Goal: Task Accomplishment & Management: Manage account settings

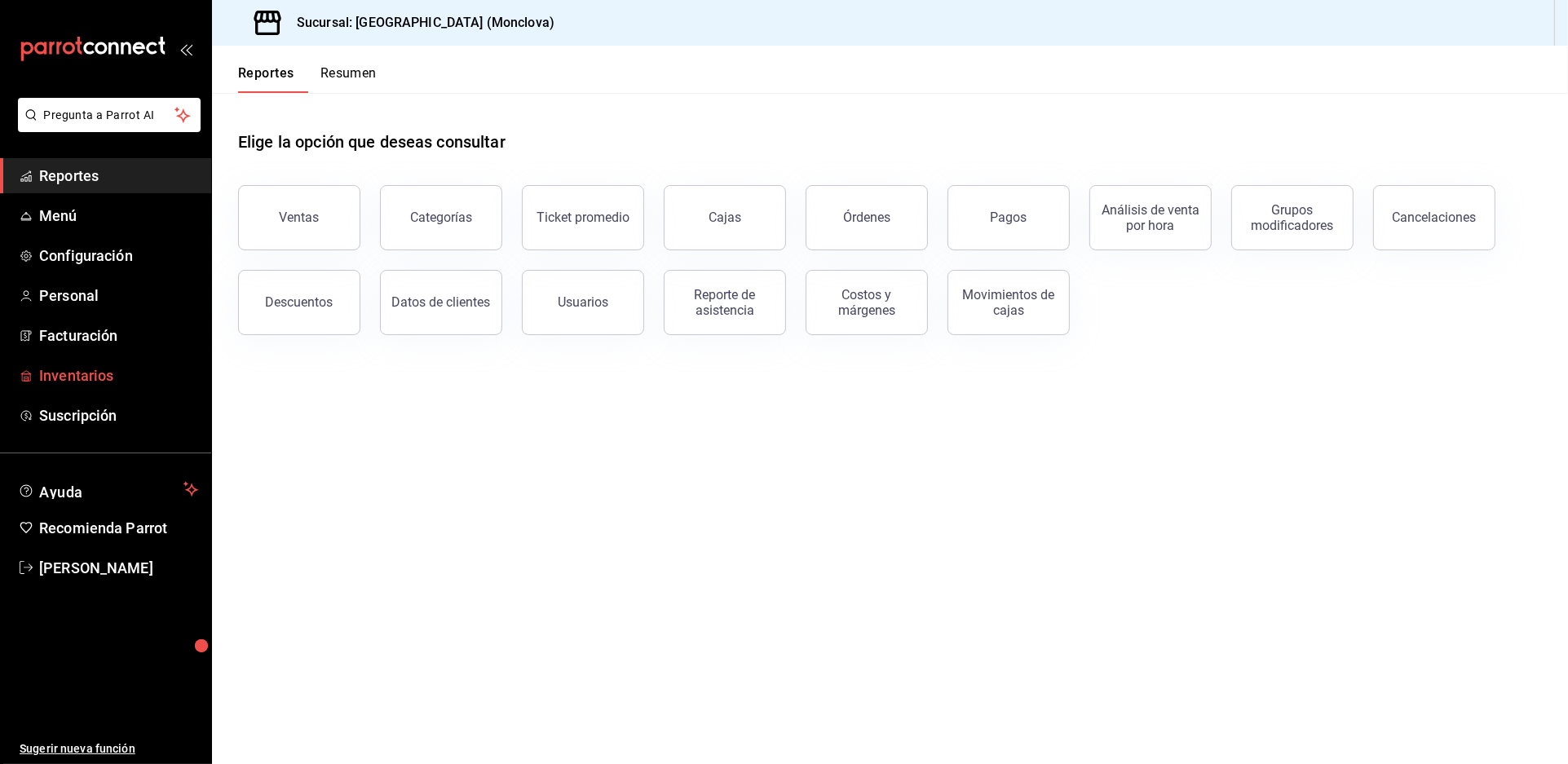
click at [89, 387] on span "Inventarios" at bounding box center [118, 375] width 159 height 22
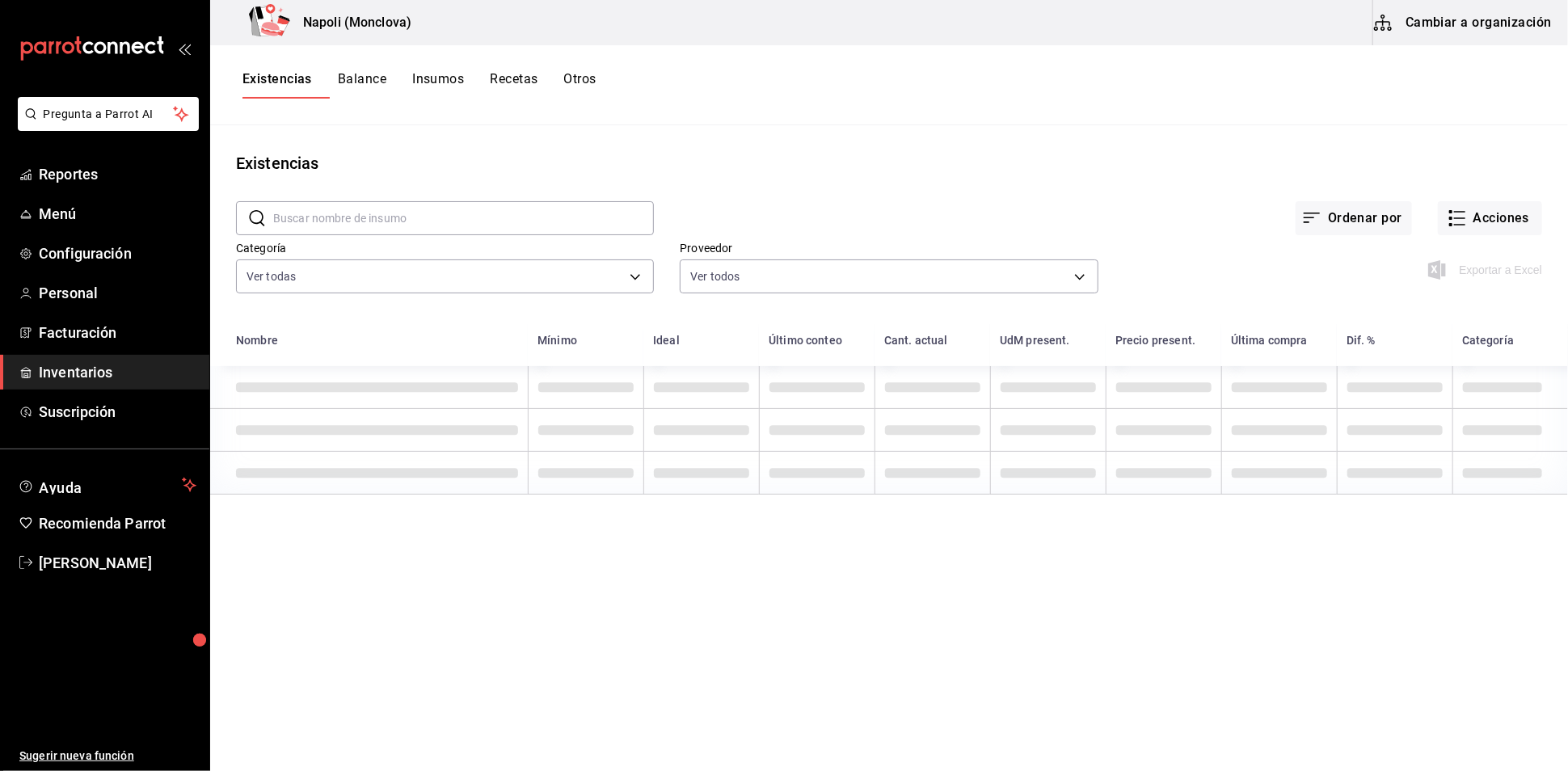
click at [349, 234] on input "text" at bounding box center [463, 218] width 381 height 33
click at [358, 231] on input "text" at bounding box center [463, 218] width 381 height 33
type input "p"
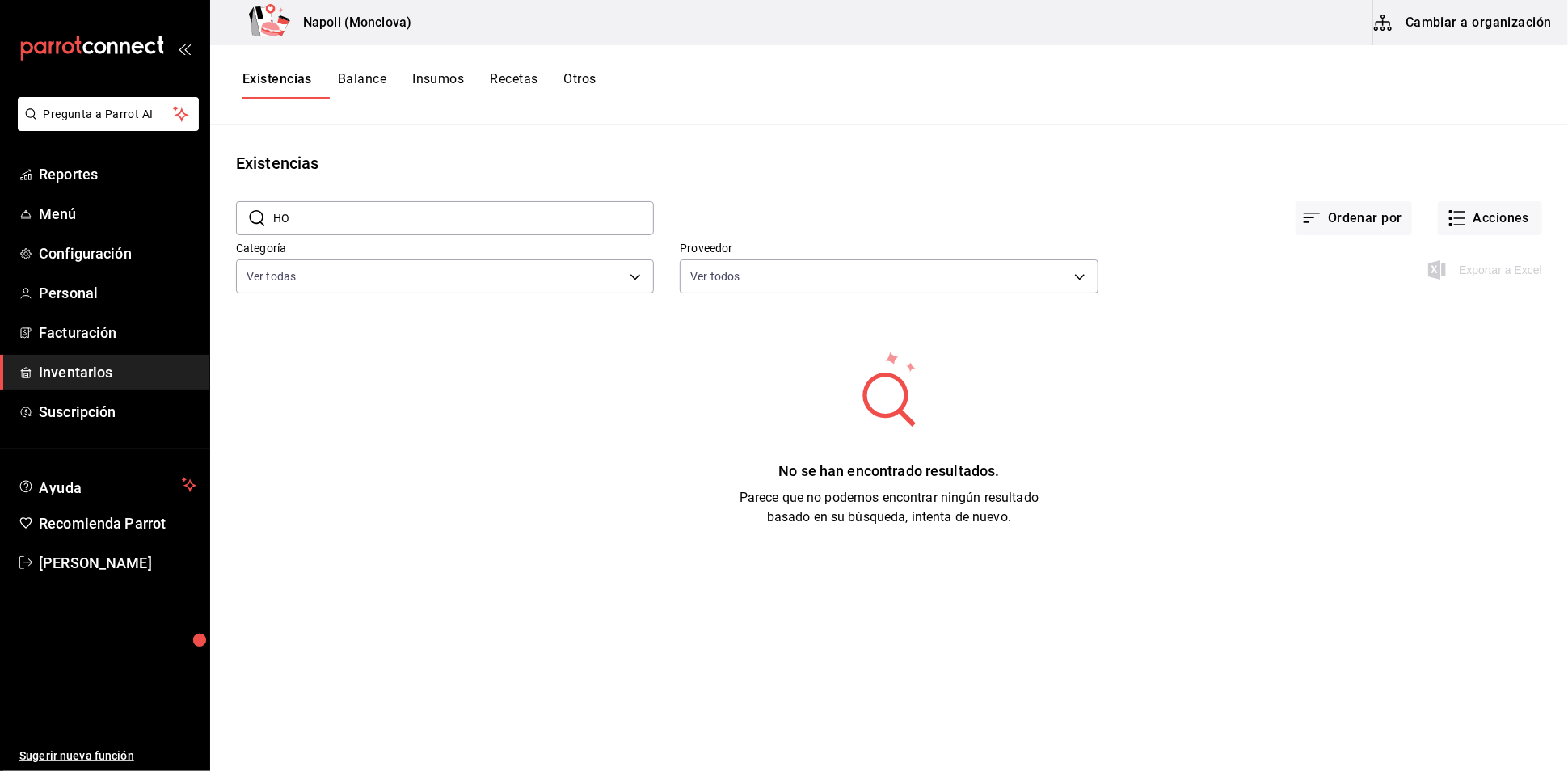
type input "H"
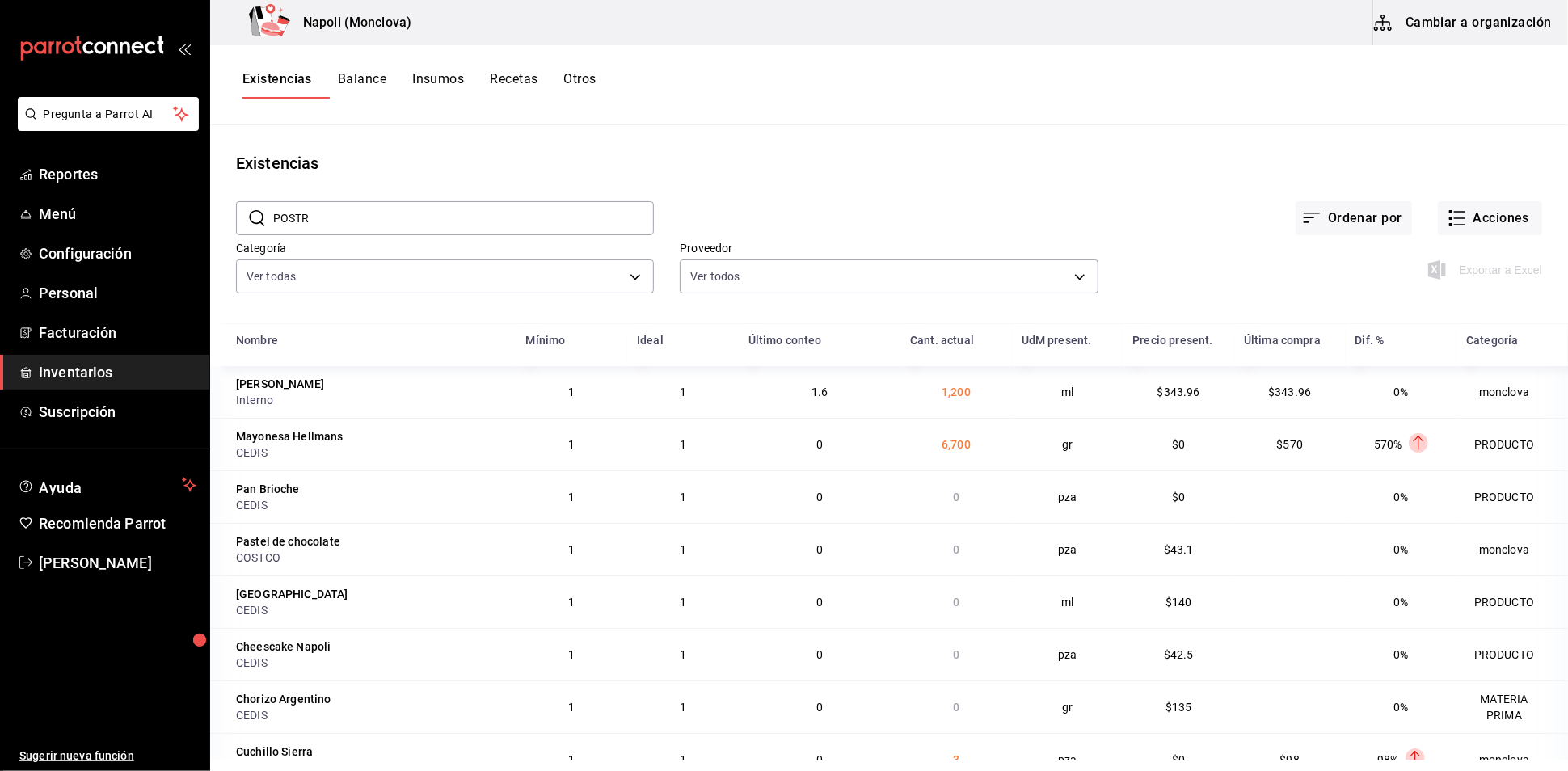
type input "POSTRE"
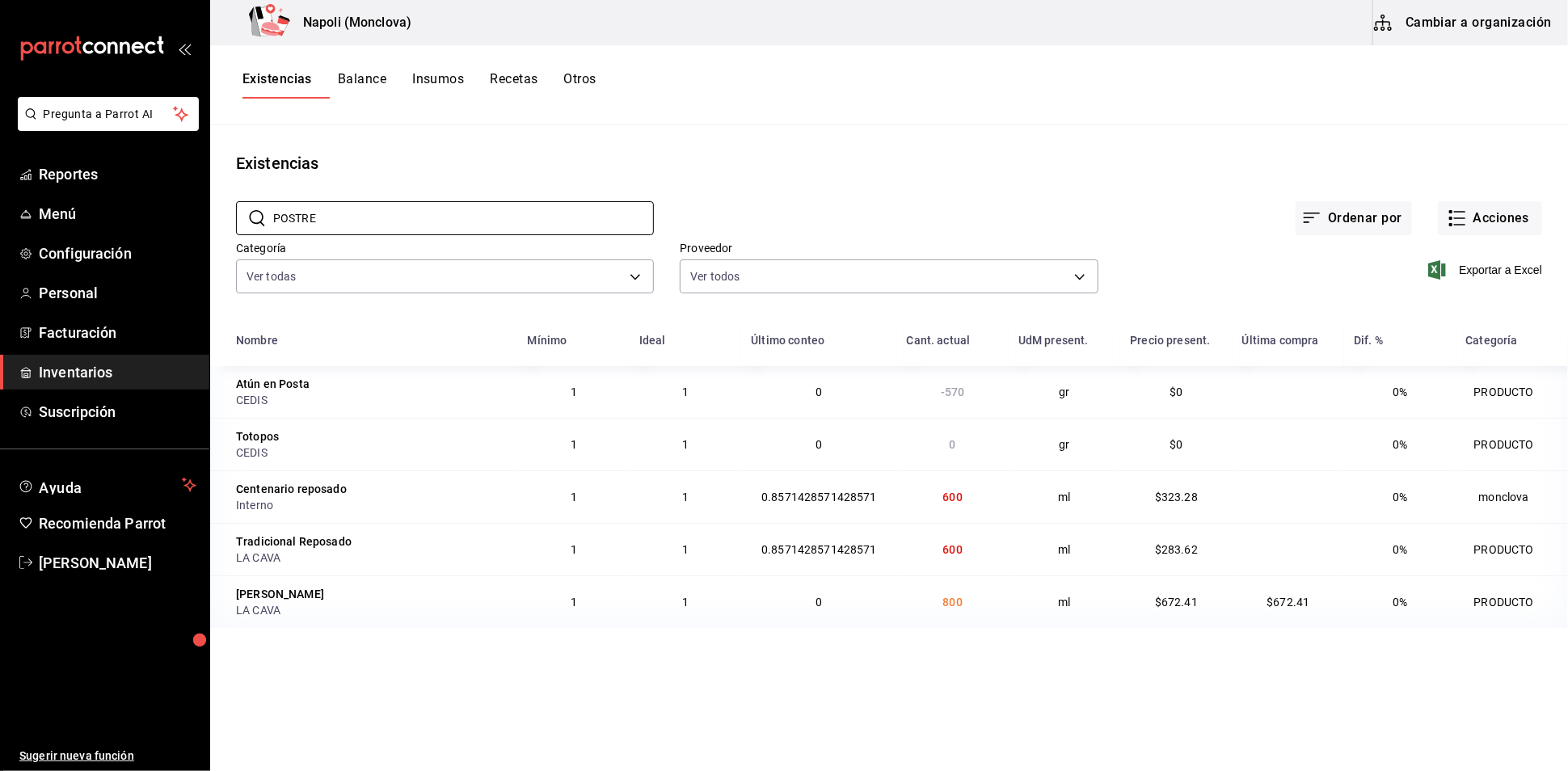
drag, startPoint x: 422, startPoint y: 227, endPoint x: 230, endPoint y: 231, distance: 192.0
click at [230, 231] on div "​ POSTRE ​" at bounding box center [431, 205] width 444 height 60
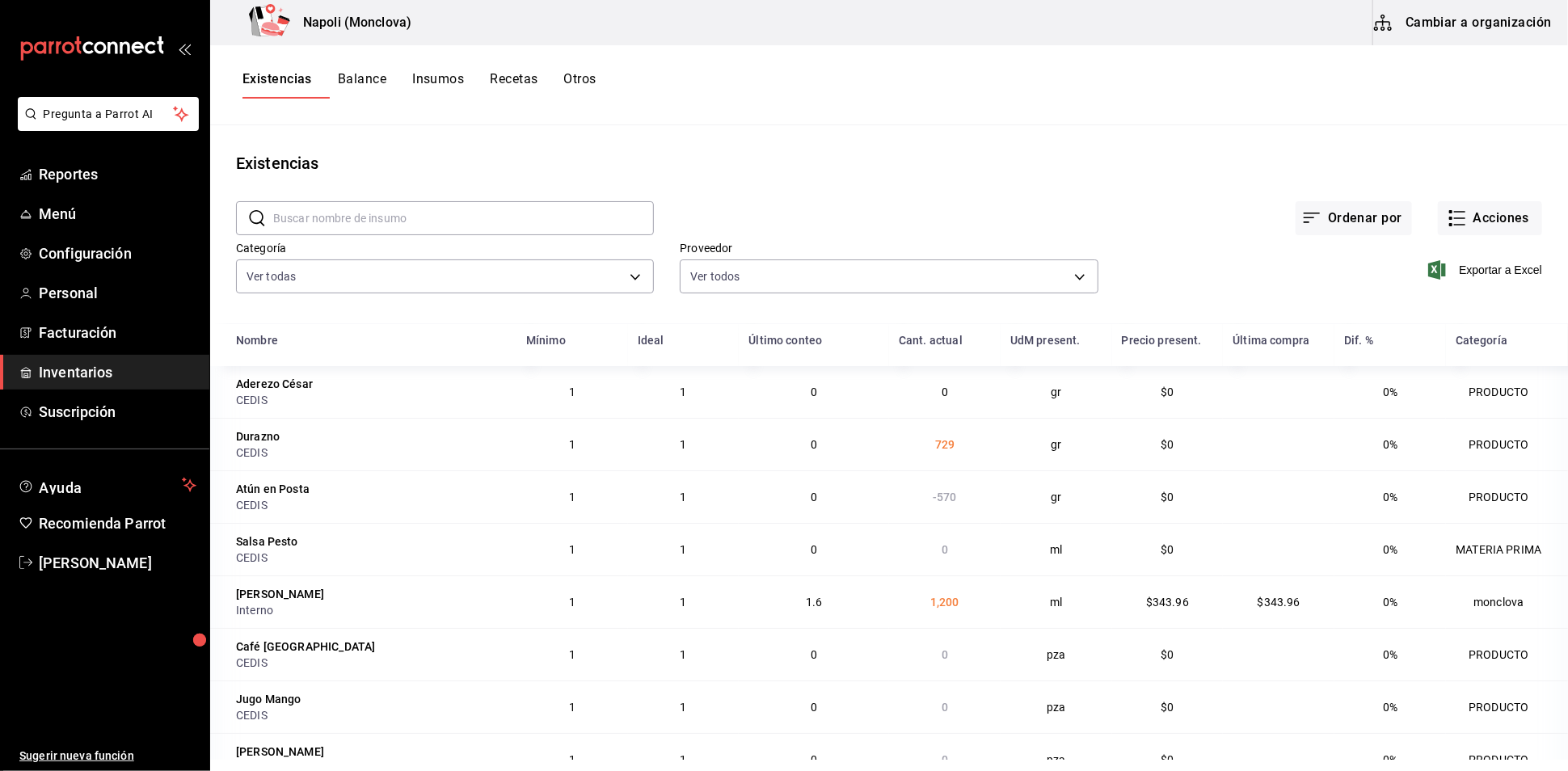
click at [418, 227] on input "text" at bounding box center [463, 218] width 381 height 33
click at [579, 172] on div "Existencias" at bounding box center [889, 163] width 1358 height 25
click at [844, 176] on div "Existencias" at bounding box center [889, 163] width 1358 height 25
click at [806, 215] on div "Ordenar por Acciones" at bounding box center [1097, 205] width 888 height 60
click at [428, 209] on div "​ ​" at bounding box center [431, 205] width 444 height 60
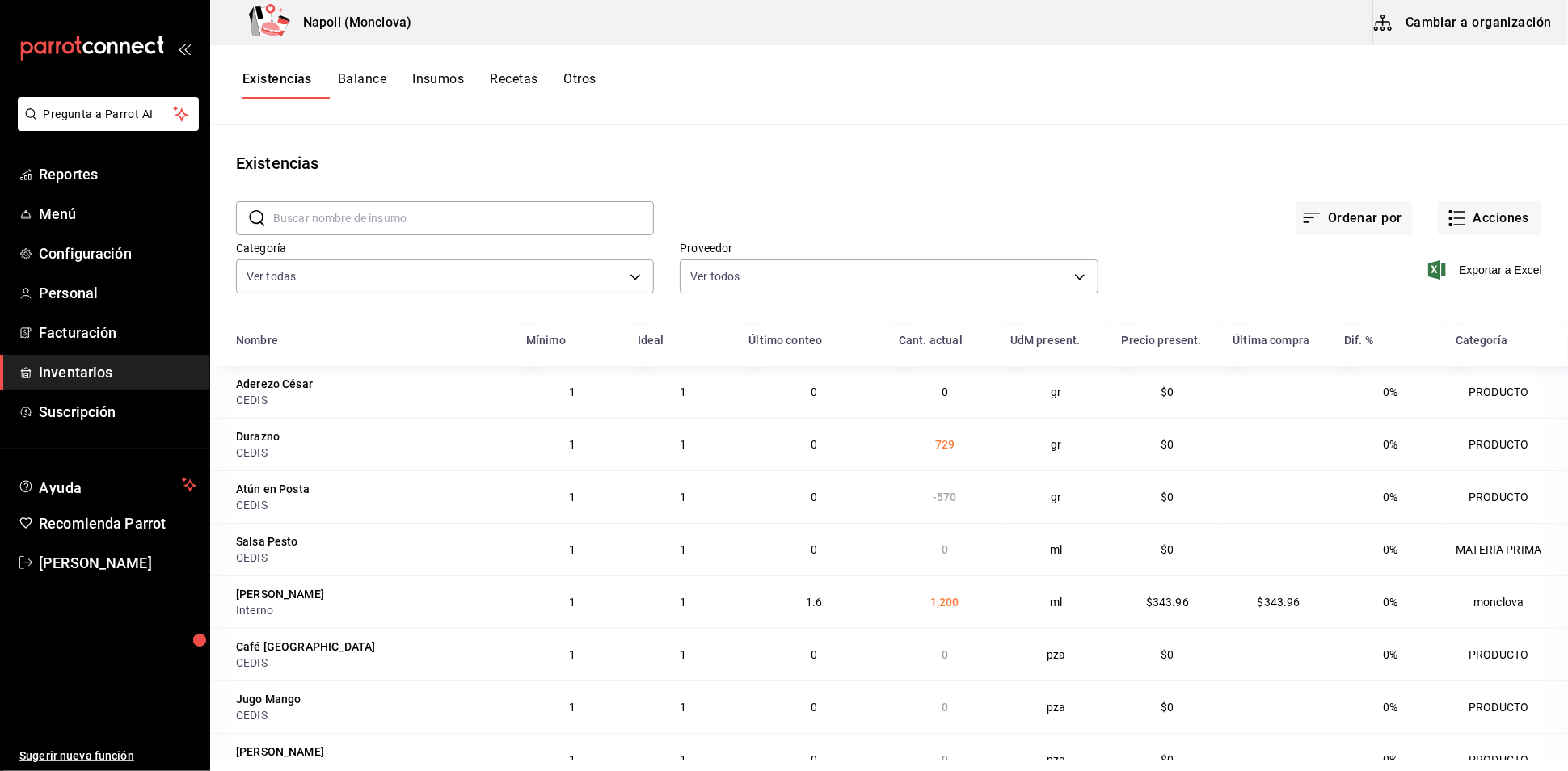
click at [483, 228] on input "text" at bounding box center [463, 218] width 381 height 33
type input "A"
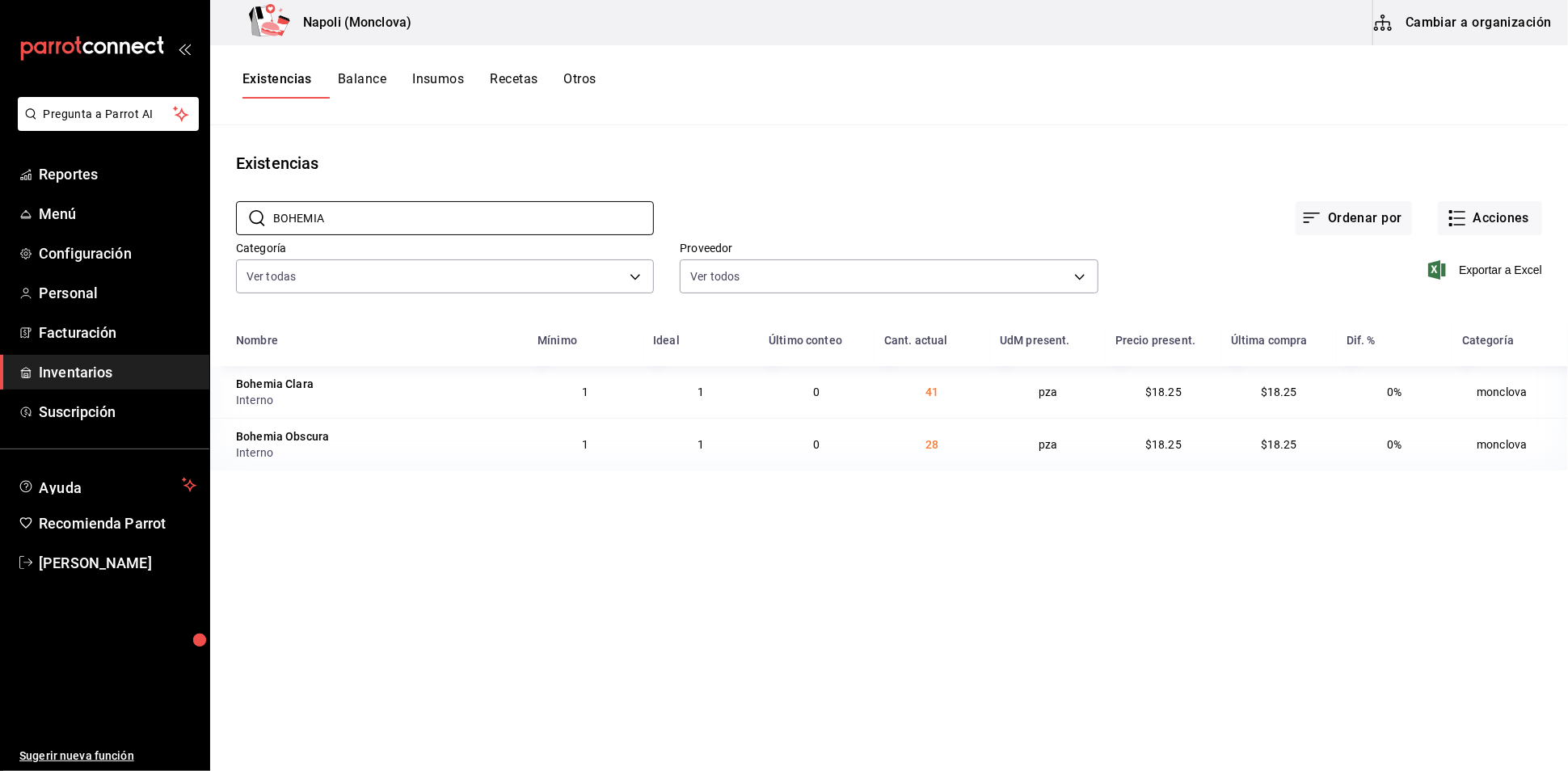
type input "BOHEMIA"
click at [1503, 235] on button "Acciones" at bounding box center [1490, 218] width 105 height 34
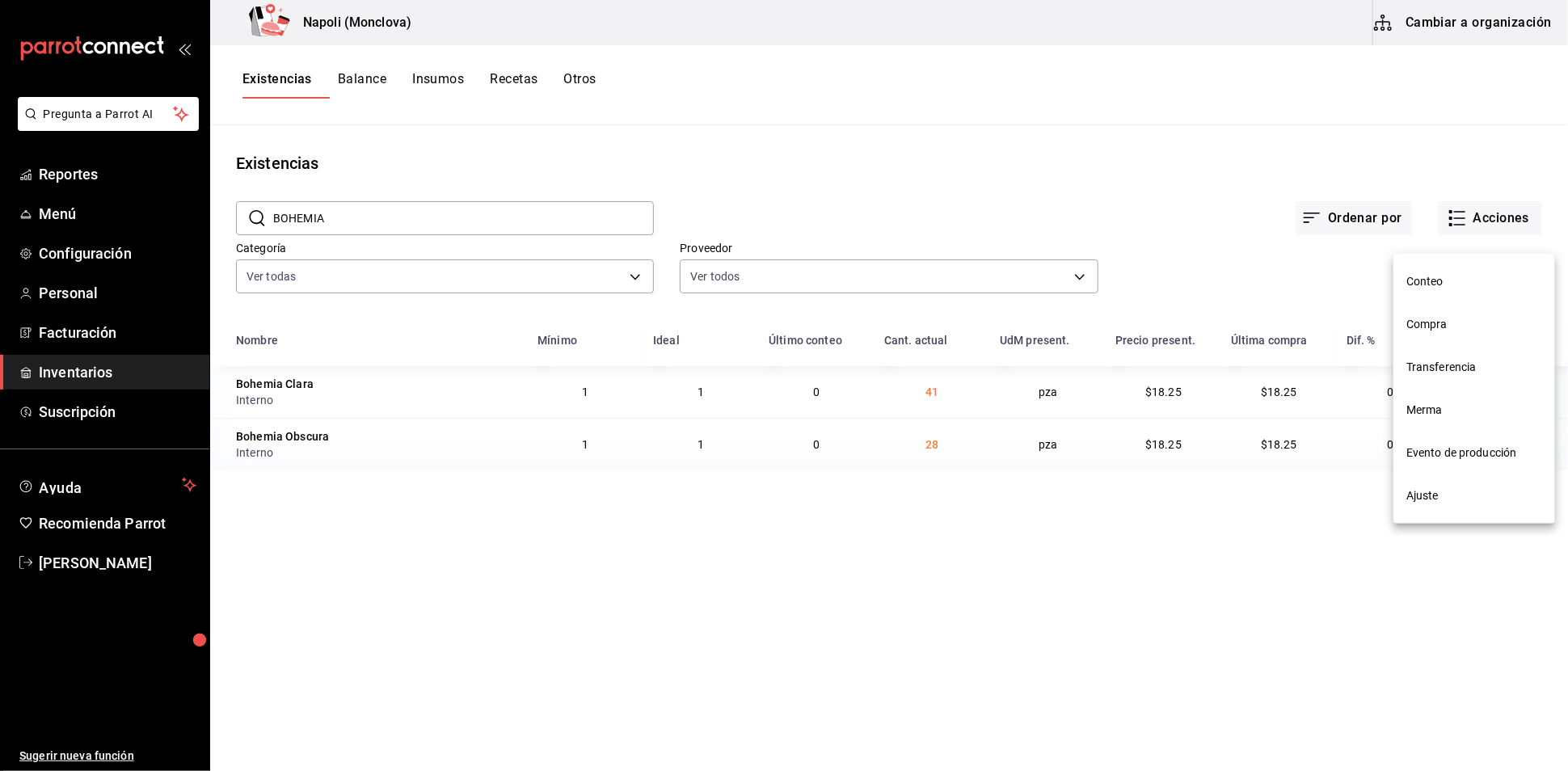
drag, startPoint x: 1469, startPoint y: 476, endPoint x: 1453, endPoint y: 461, distance: 21.9
click at [1467, 476] on li "Ajuste" at bounding box center [1474, 496] width 162 height 42
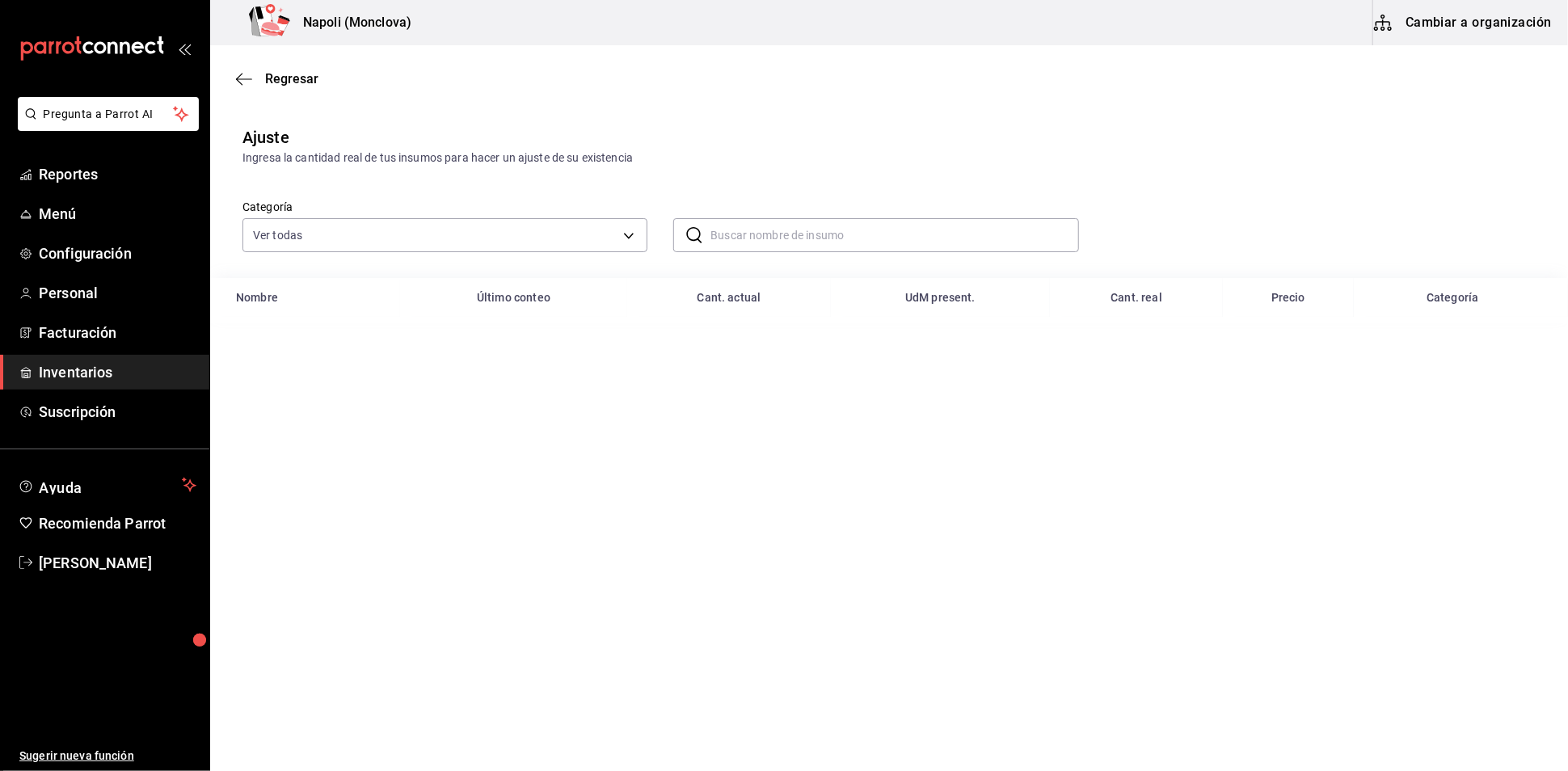
click at [922, 252] on input "text" at bounding box center [895, 235] width 368 height 33
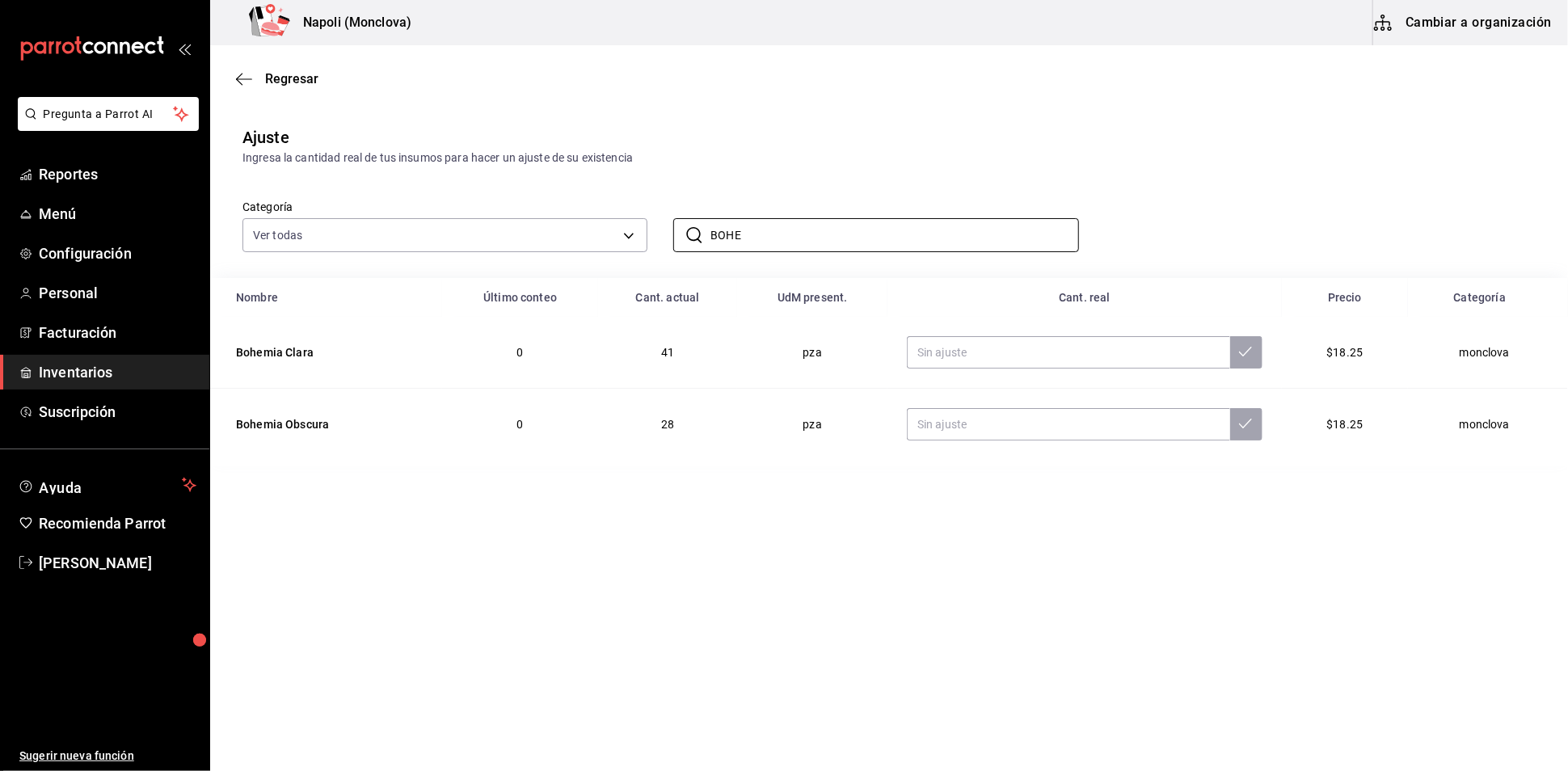
type input "BOHE"
click at [1065, 389] on td at bounding box center [1084, 353] width 395 height 72
click at [1064, 368] on input "text" at bounding box center [1069, 353] width 324 height 33
type input "42.00"
click at [1016, 440] on input "text" at bounding box center [1069, 425] width 324 height 33
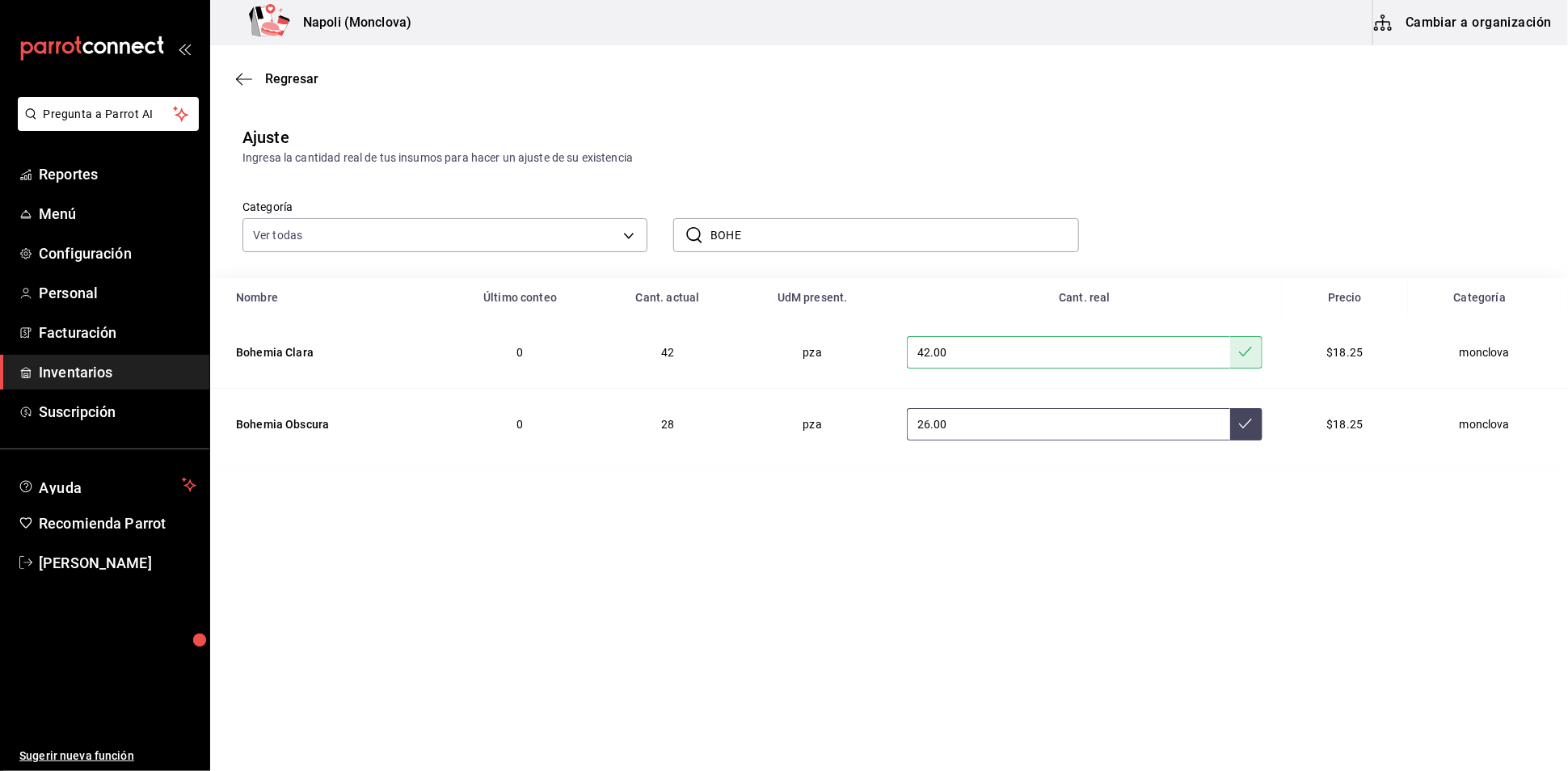
type input "26.00"
drag, startPoint x: 802, startPoint y: 256, endPoint x: 646, endPoint y: 256, distance: 156.0
click at [646, 252] on div "Categoría Ver todas 0862b564-0f4e-4838-96f7-a0cfb550234f,9e74ae74-5793-4c6d-bb7…" at bounding box center [863, 209] width 1293 height 86
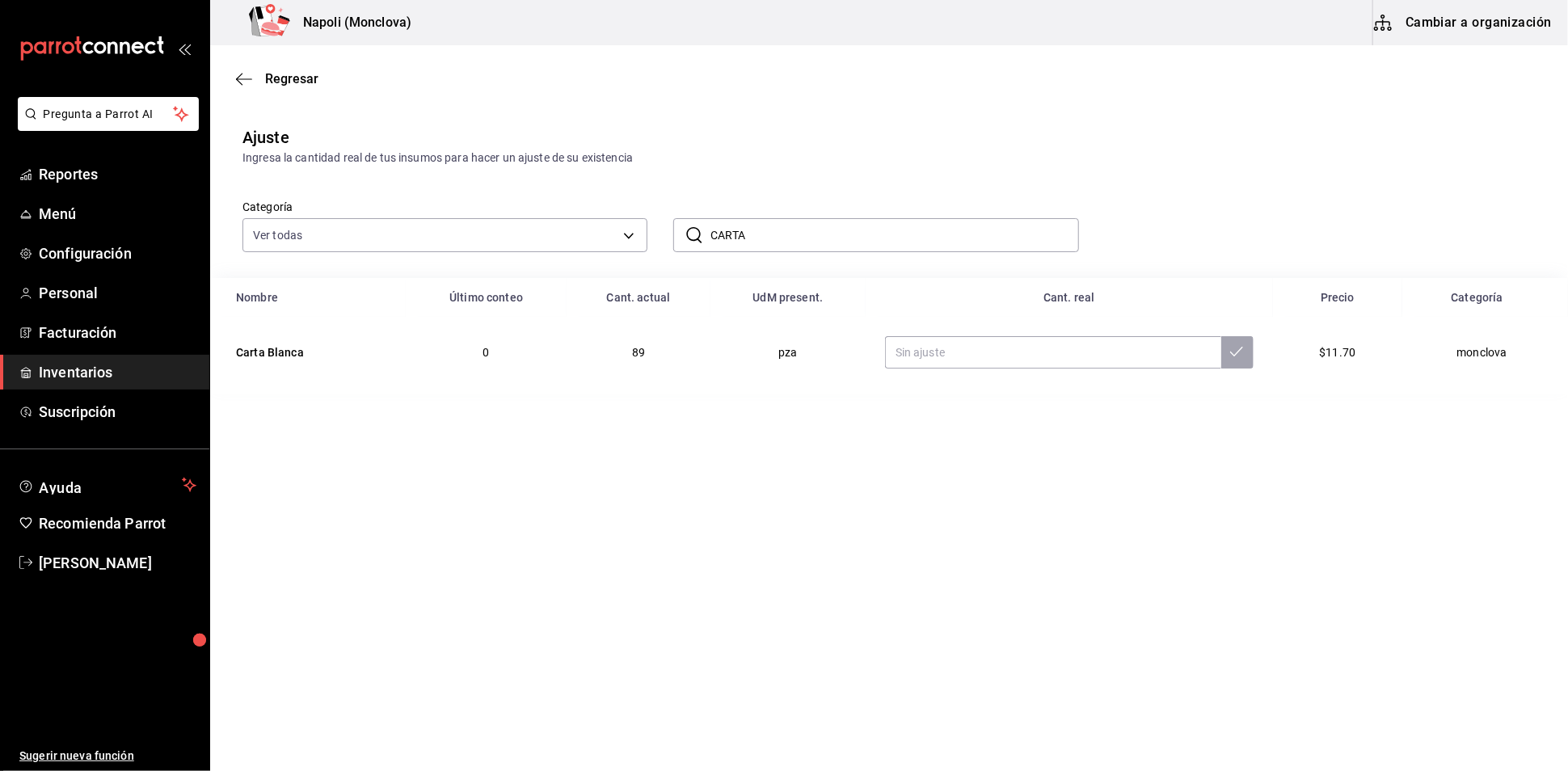
click at [781, 252] on input "CARTA" at bounding box center [895, 235] width 368 height 33
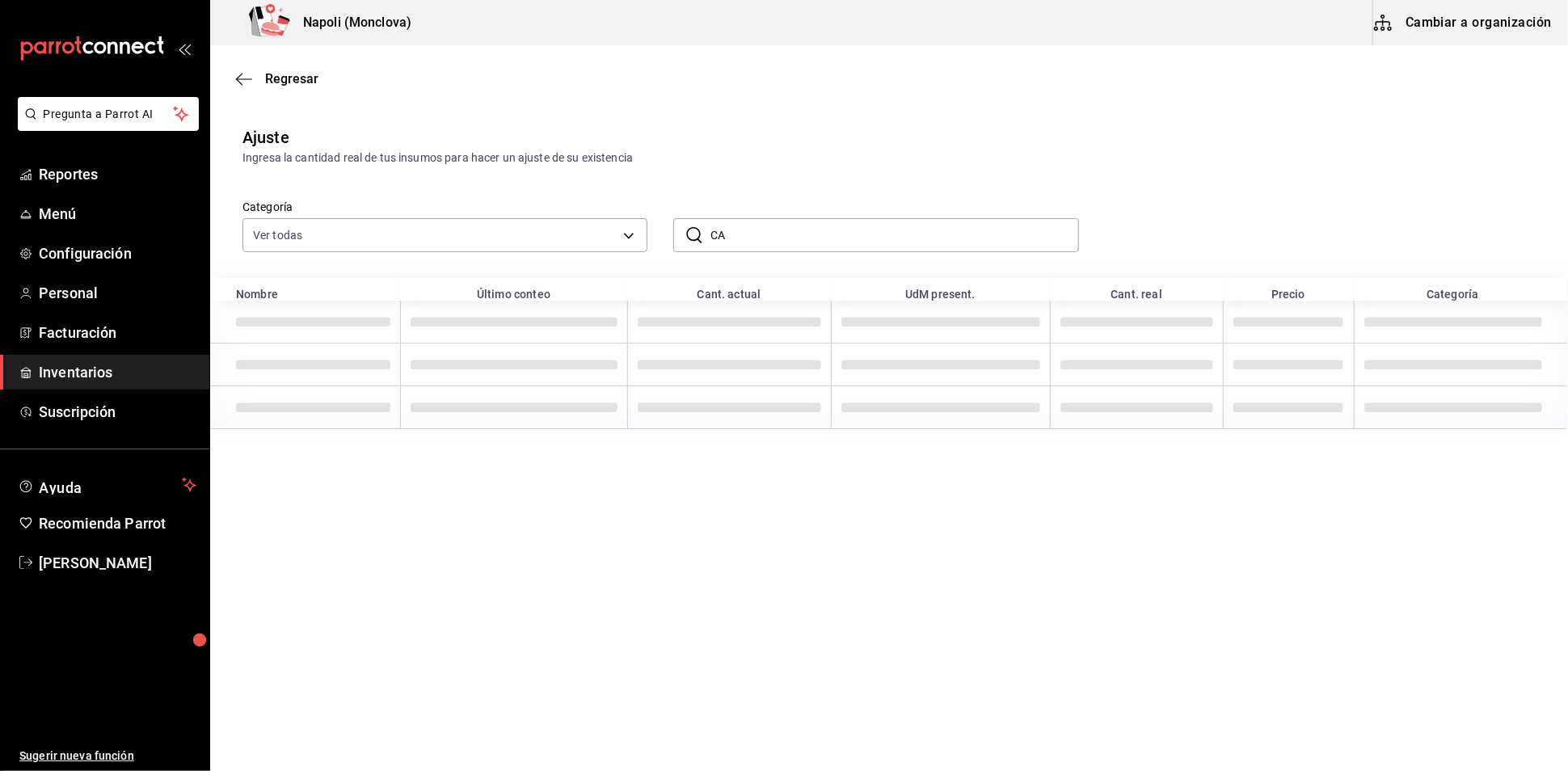
type input "C"
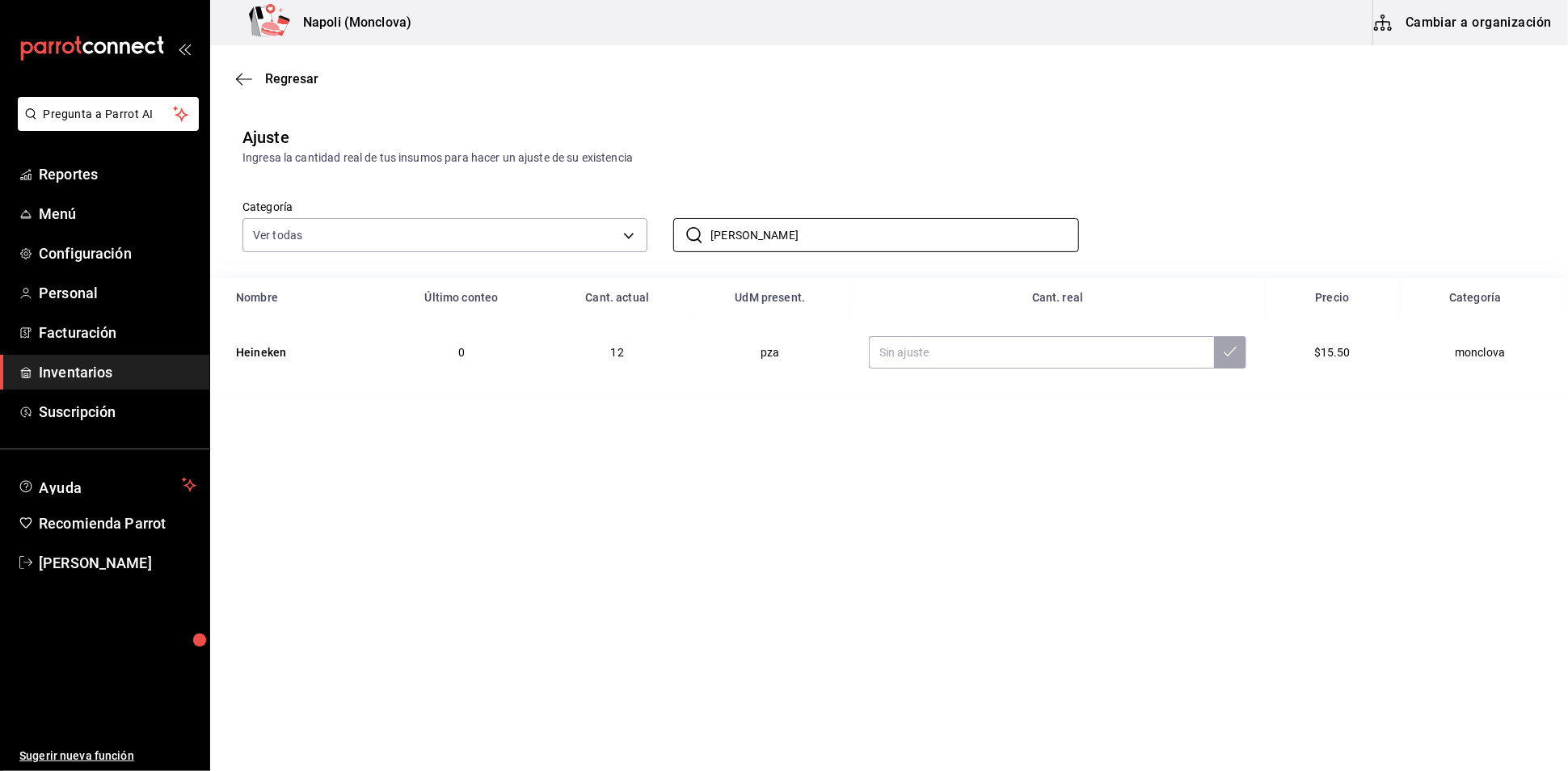
type input "[PERSON_NAME]"
click at [914, 368] on input "text" at bounding box center [1041, 353] width 345 height 33
type input "13.00"
click at [294, 78] on span "Regresar" at bounding box center [291, 78] width 53 height 16
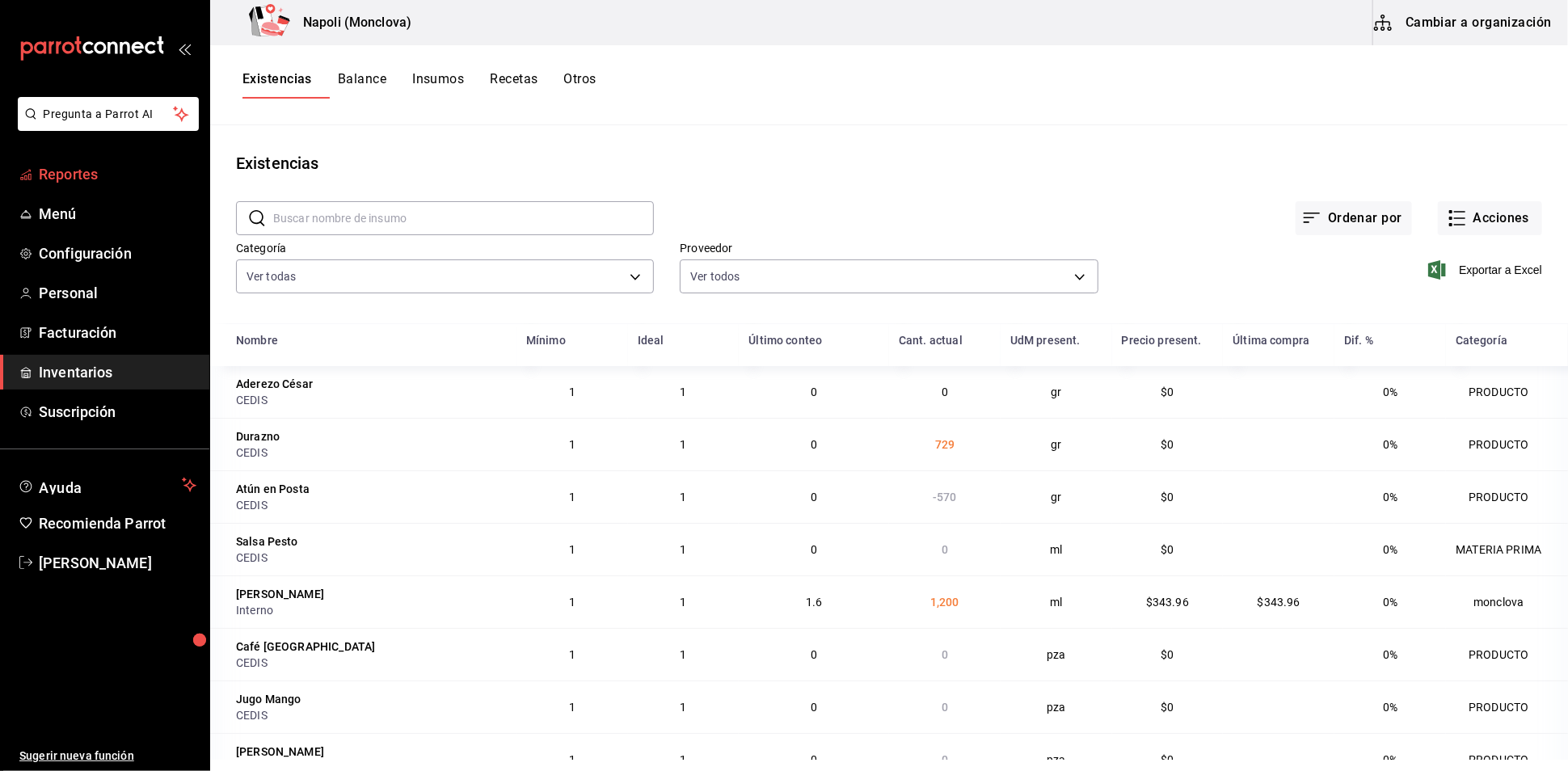
click at [128, 185] on span "Reportes" at bounding box center [117, 174] width 158 height 22
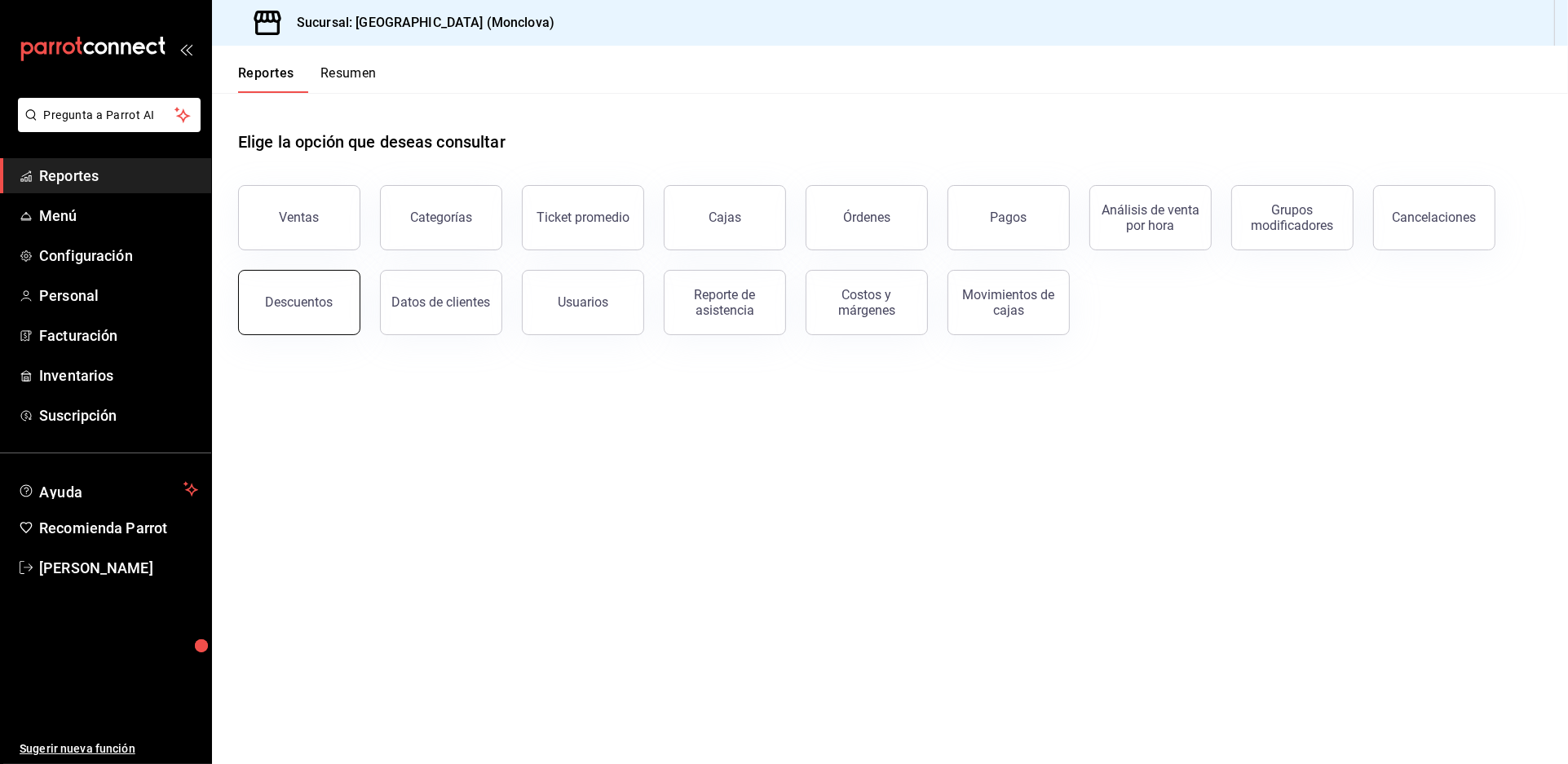
click at [334, 310] on div "Descuentos" at bounding box center [299, 302] width 68 height 16
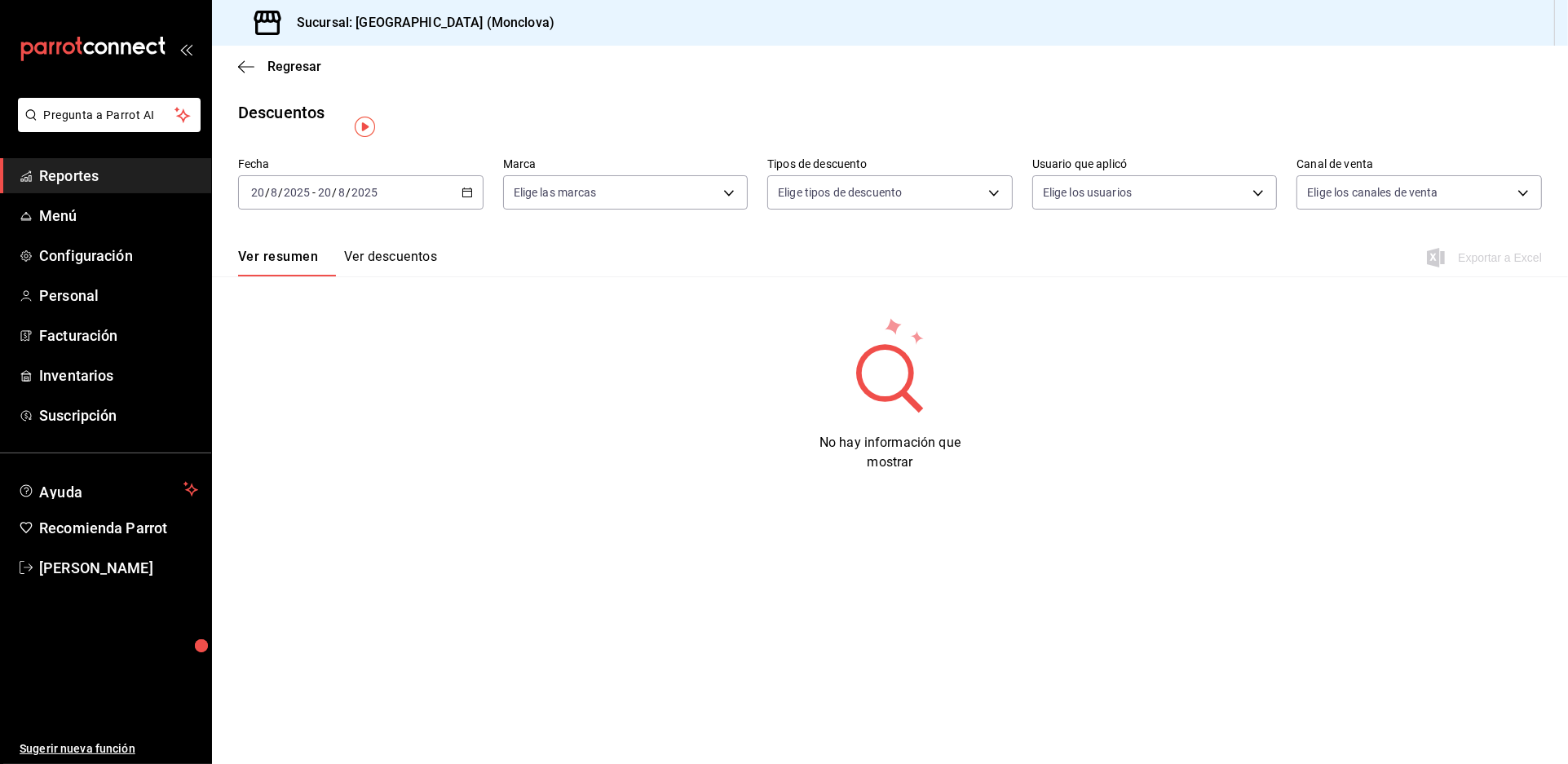
click at [476, 209] on div "[DATE] [DATE] - [DATE] [DATE]" at bounding box center [361, 193] width 246 height 35
click at [345, 434] on span "Rango de fechas" at bounding box center [315, 425] width 126 height 17
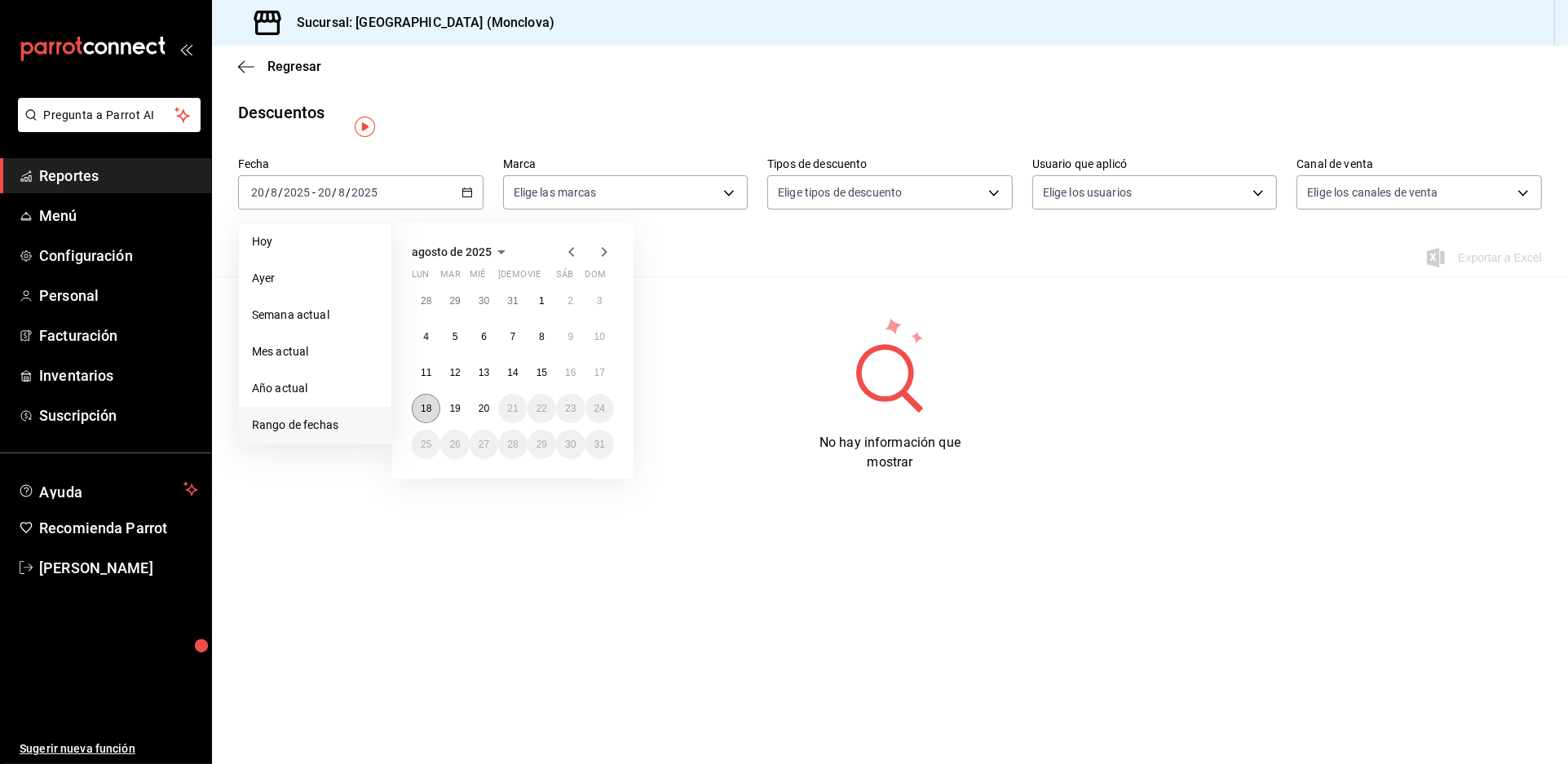
click at [425, 423] on button "18" at bounding box center [426, 409] width 29 height 30
click at [469, 423] on button "19" at bounding box center [454, 409] width 29 height 30
